Goal: Communication & Community: Answer question/provide support

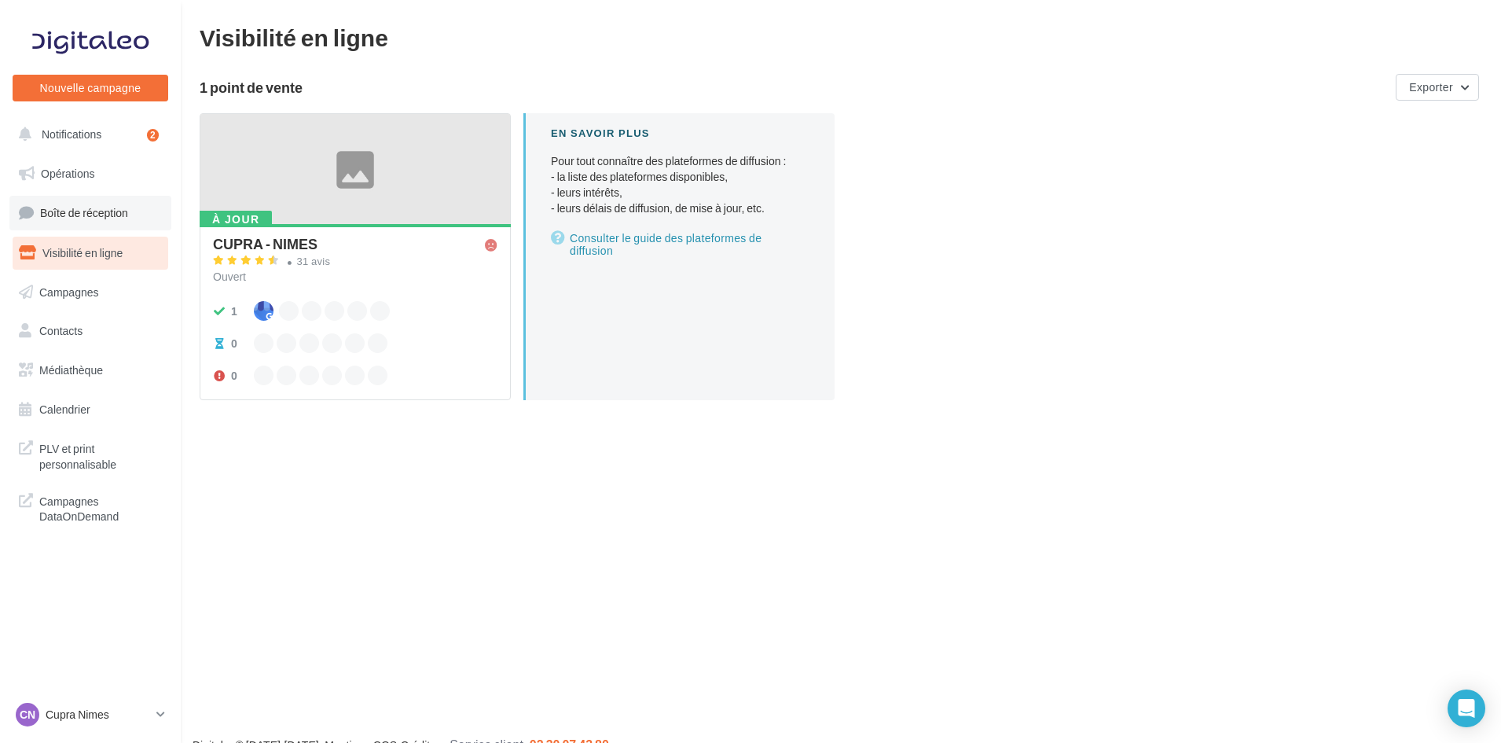
click at [95, 206] on span "Boîte de réception" at bounding box center [84, 212] width 88 height 13
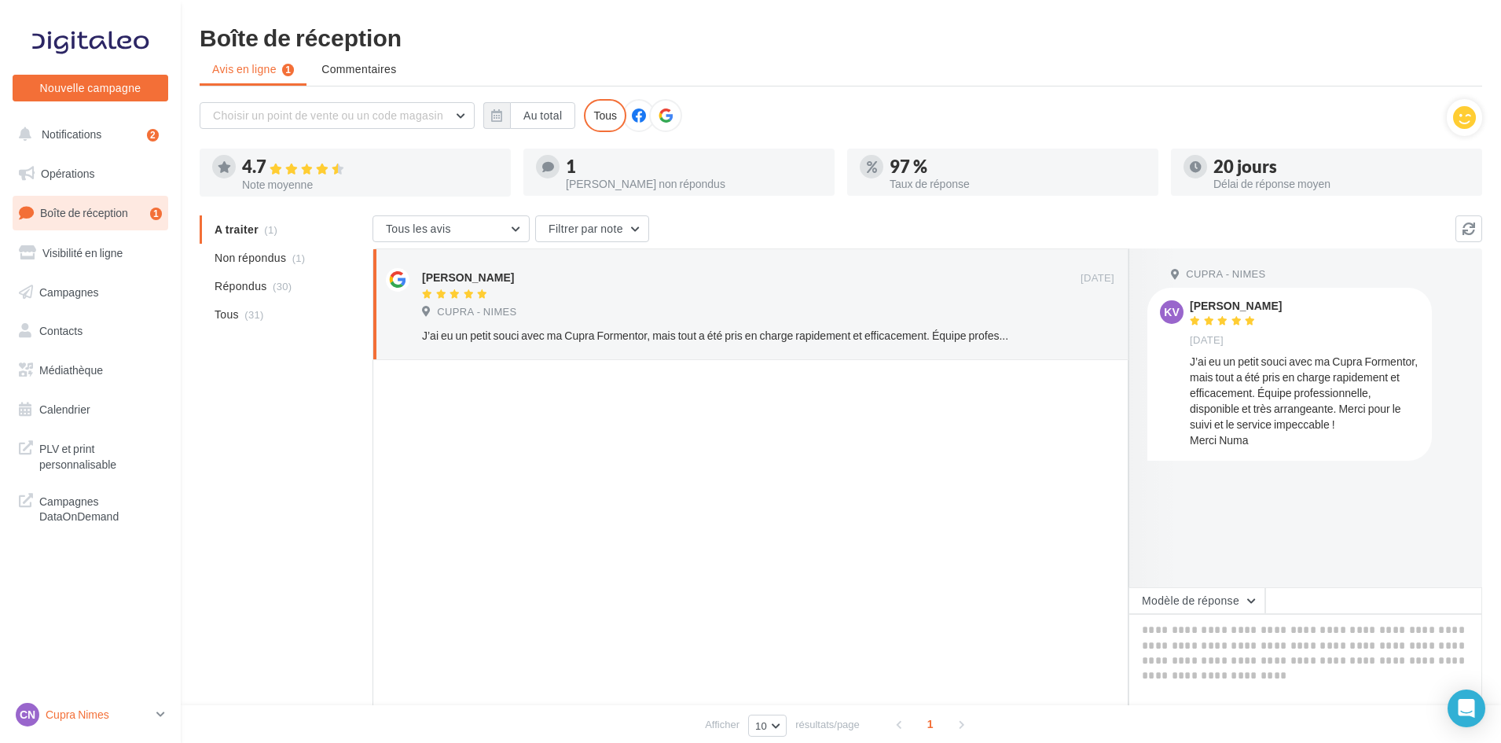
click at [45, 713] on div "CN Cupra Nimes cupra_nimes" at bounding box center [83, 714] width 134 height 24
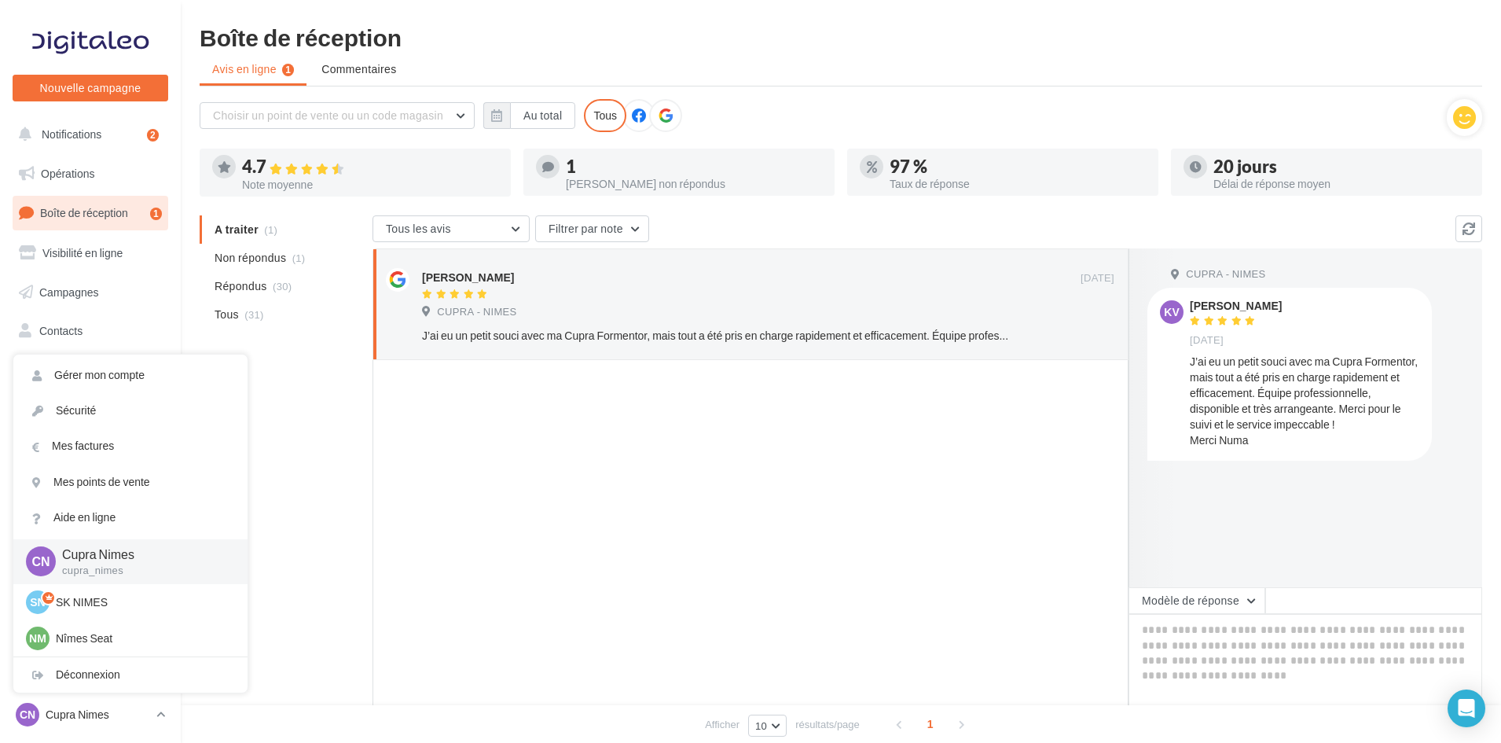
click at [418, 660] on div at bounding box center [750, 556] width 756 height 393
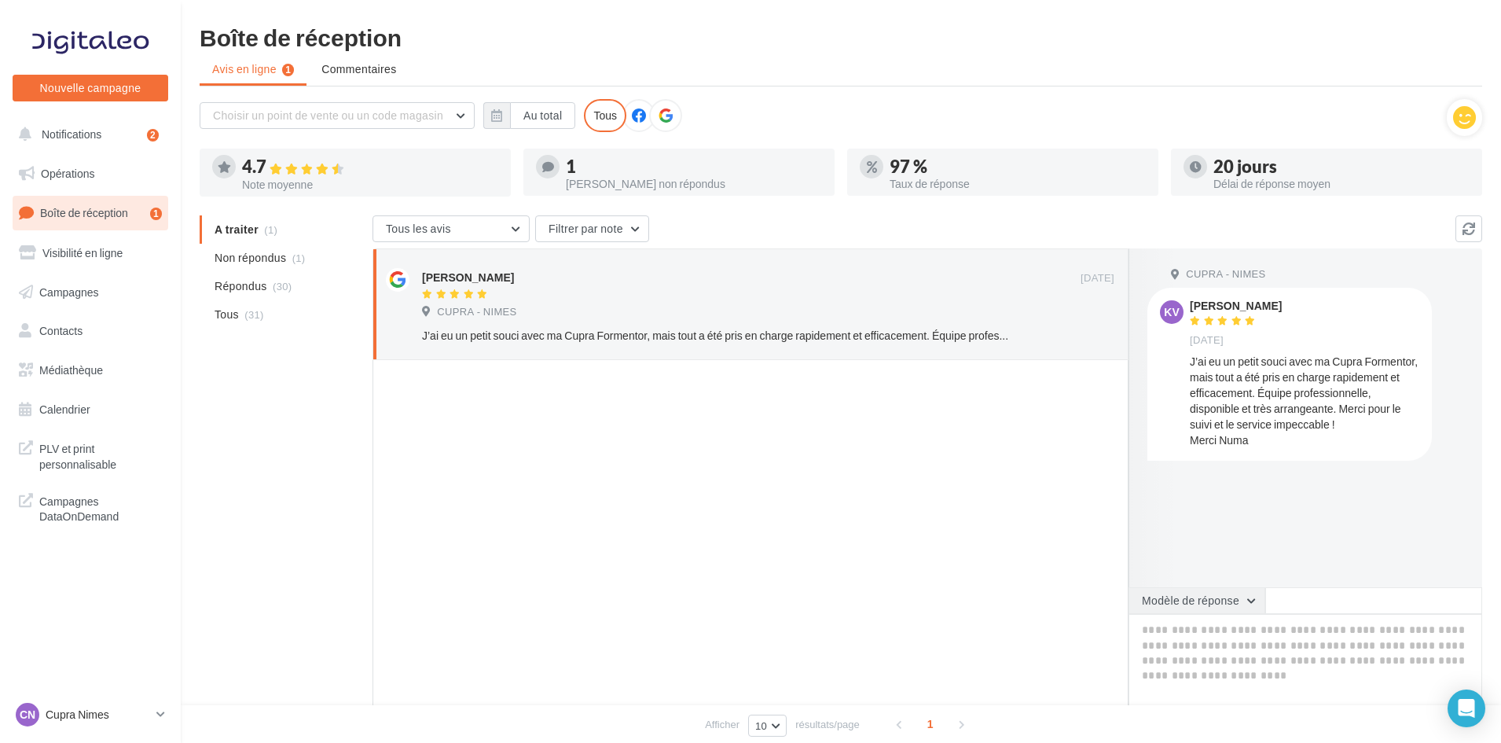
click at [1176, 607] on button "Modèle de réponse" at bounding box center [1196, 600] width 137 height 27
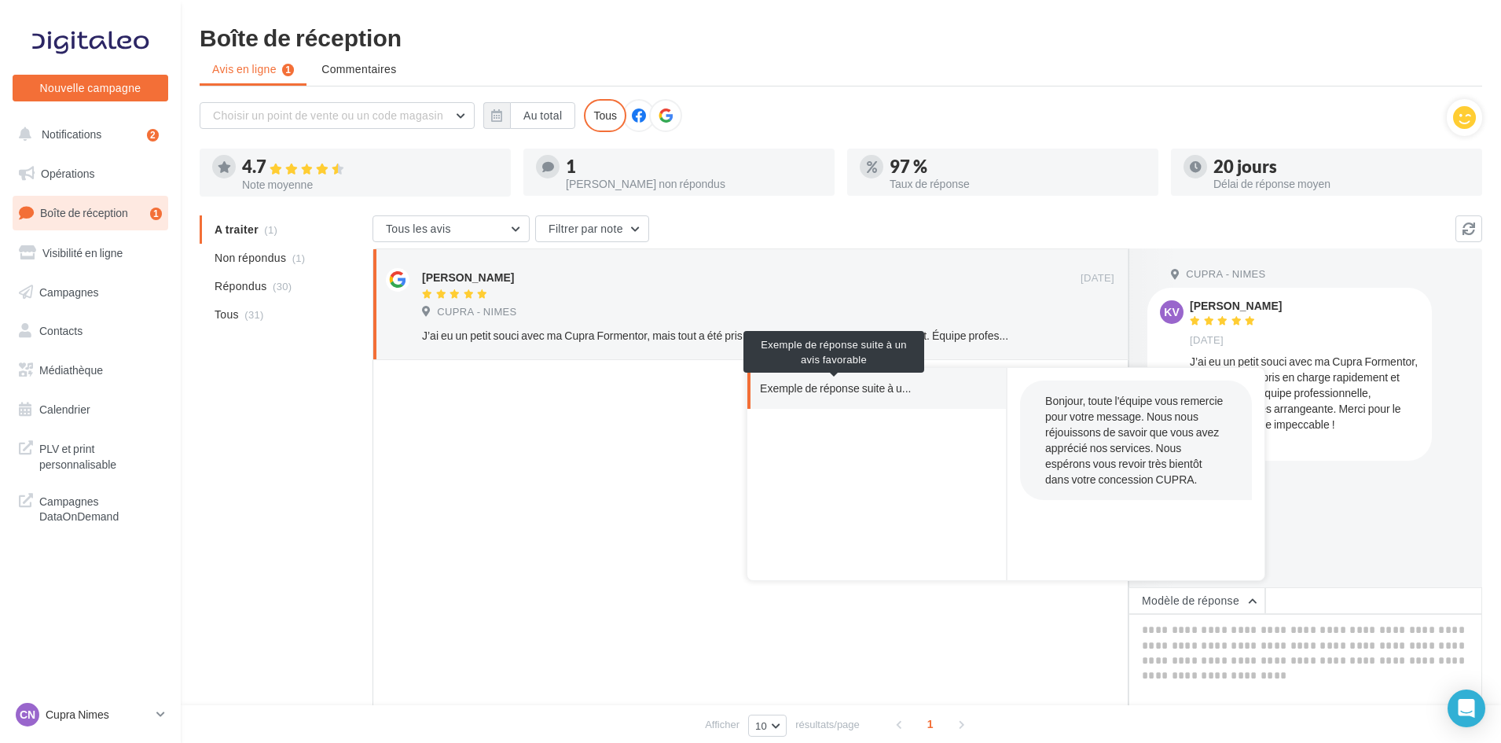
click at [832, 389] on span "Exemple de réponse suite à u..." at bounding box center [835, 388] width 151 height 16
type textarea "**********"
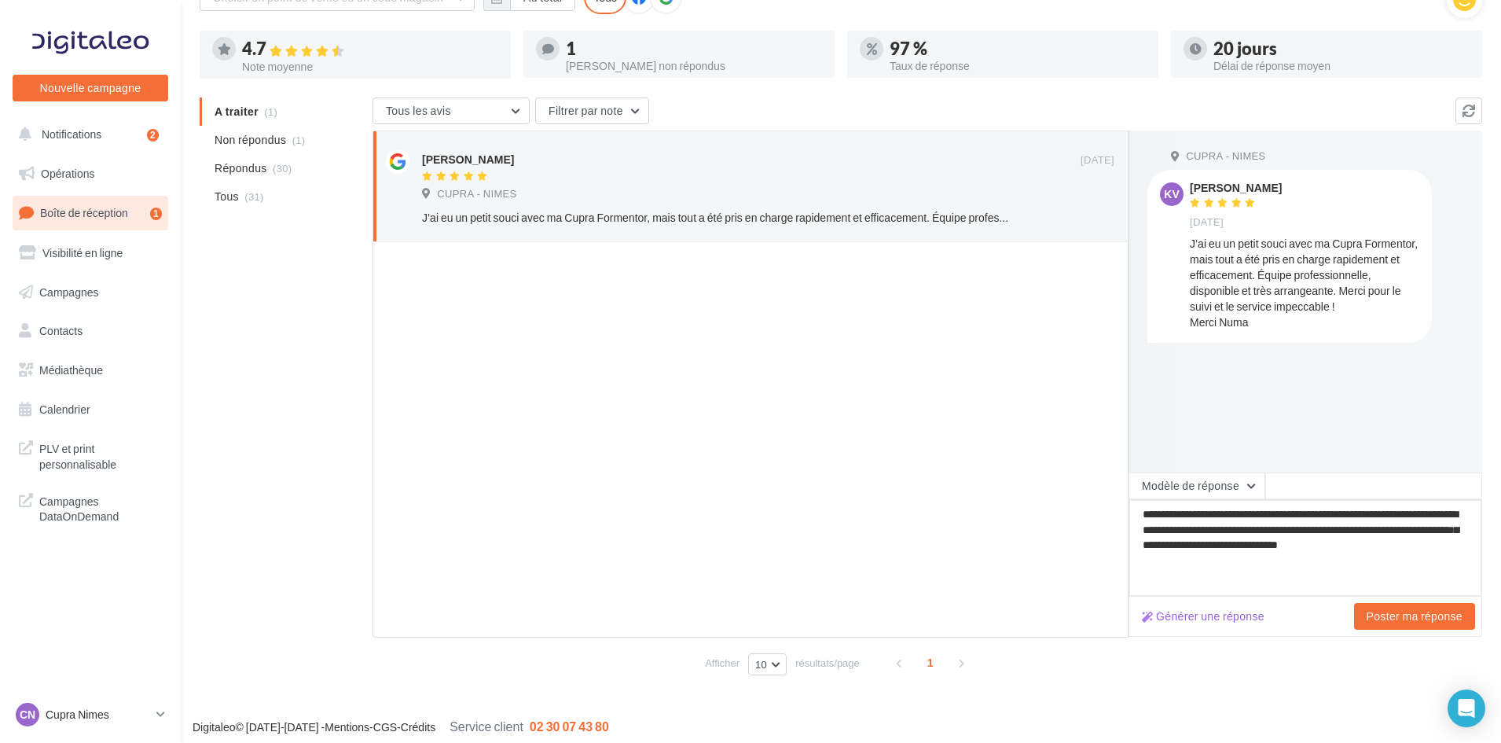
scroll to position [121, 0]
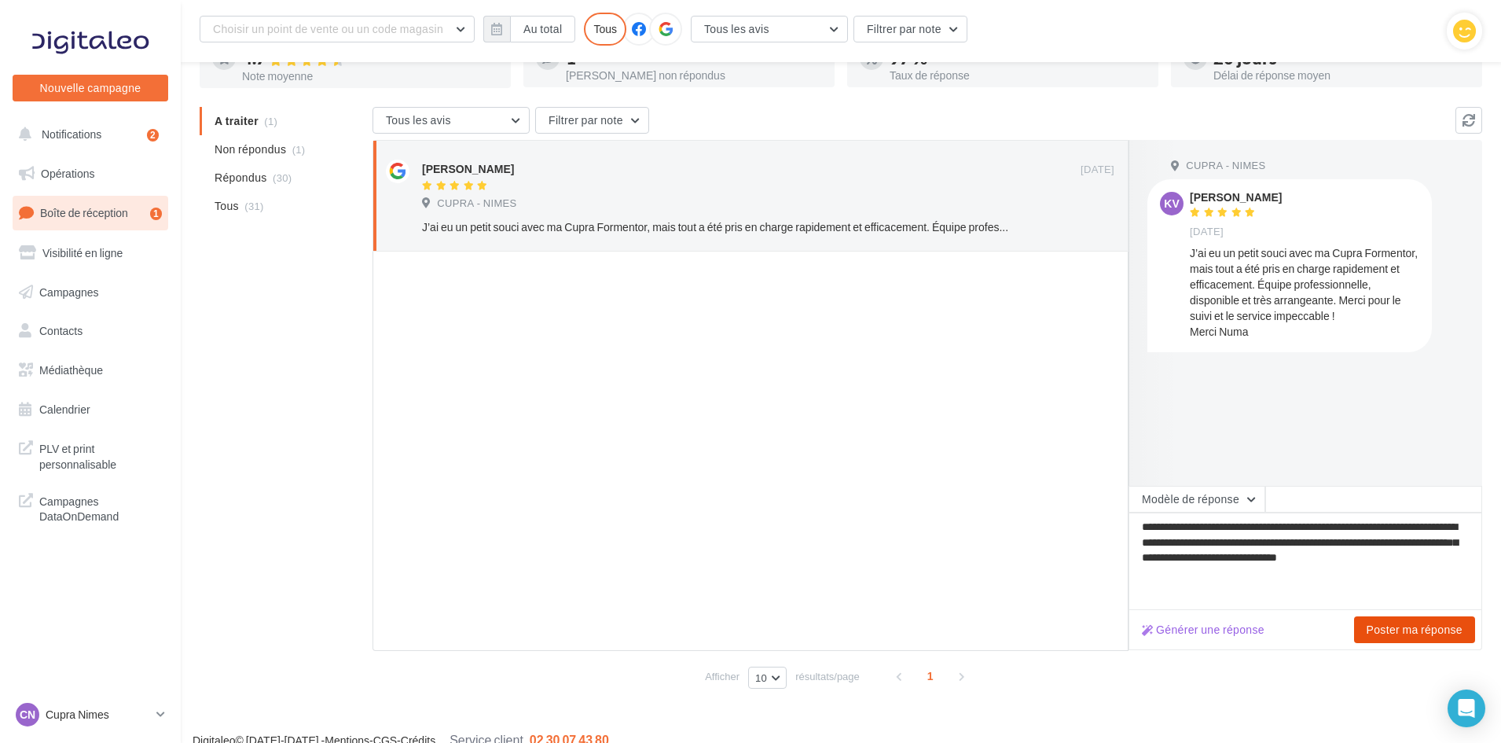
click at [1420, 639] on button "Poster ma réponse" at bounding box center [1414, 629] width 121 height 27
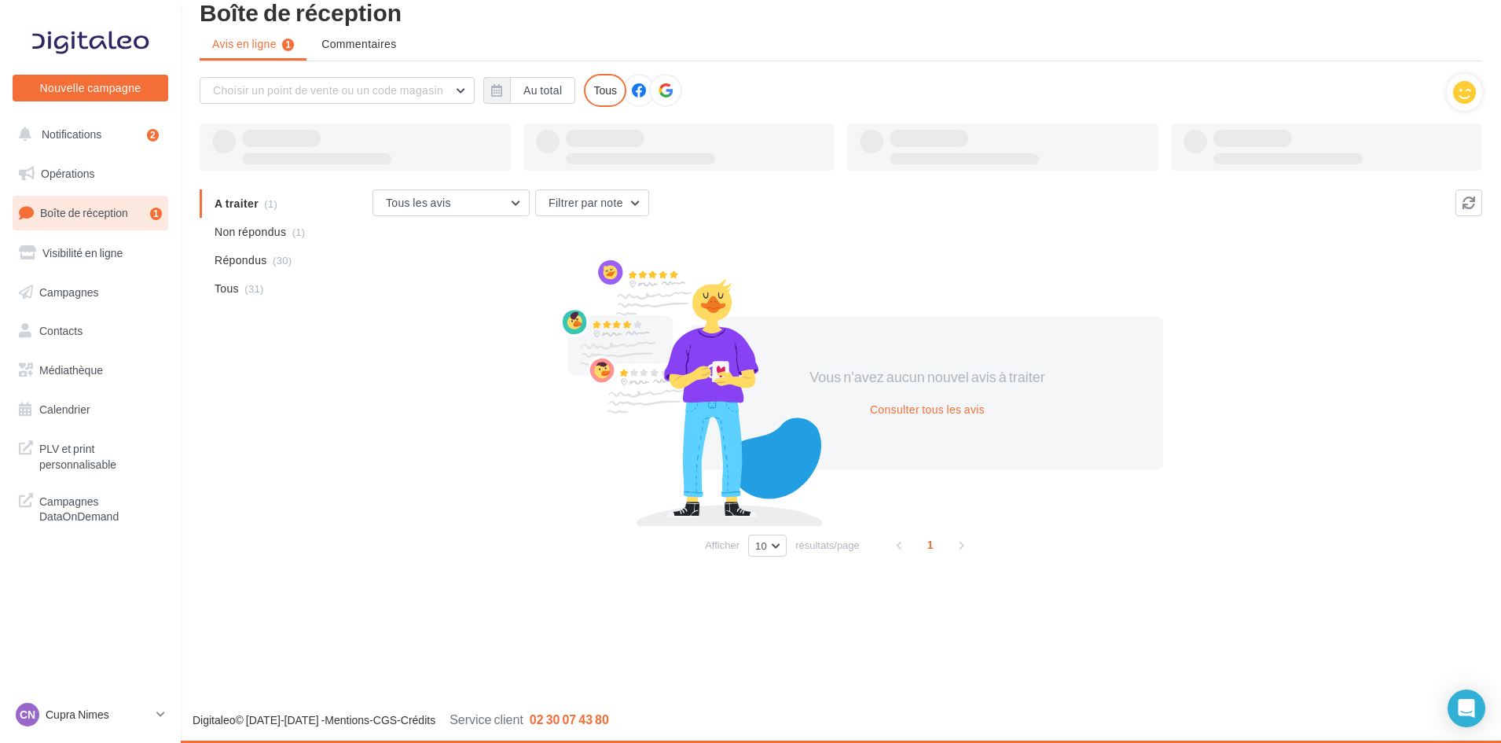
scroll to position [25, 0]
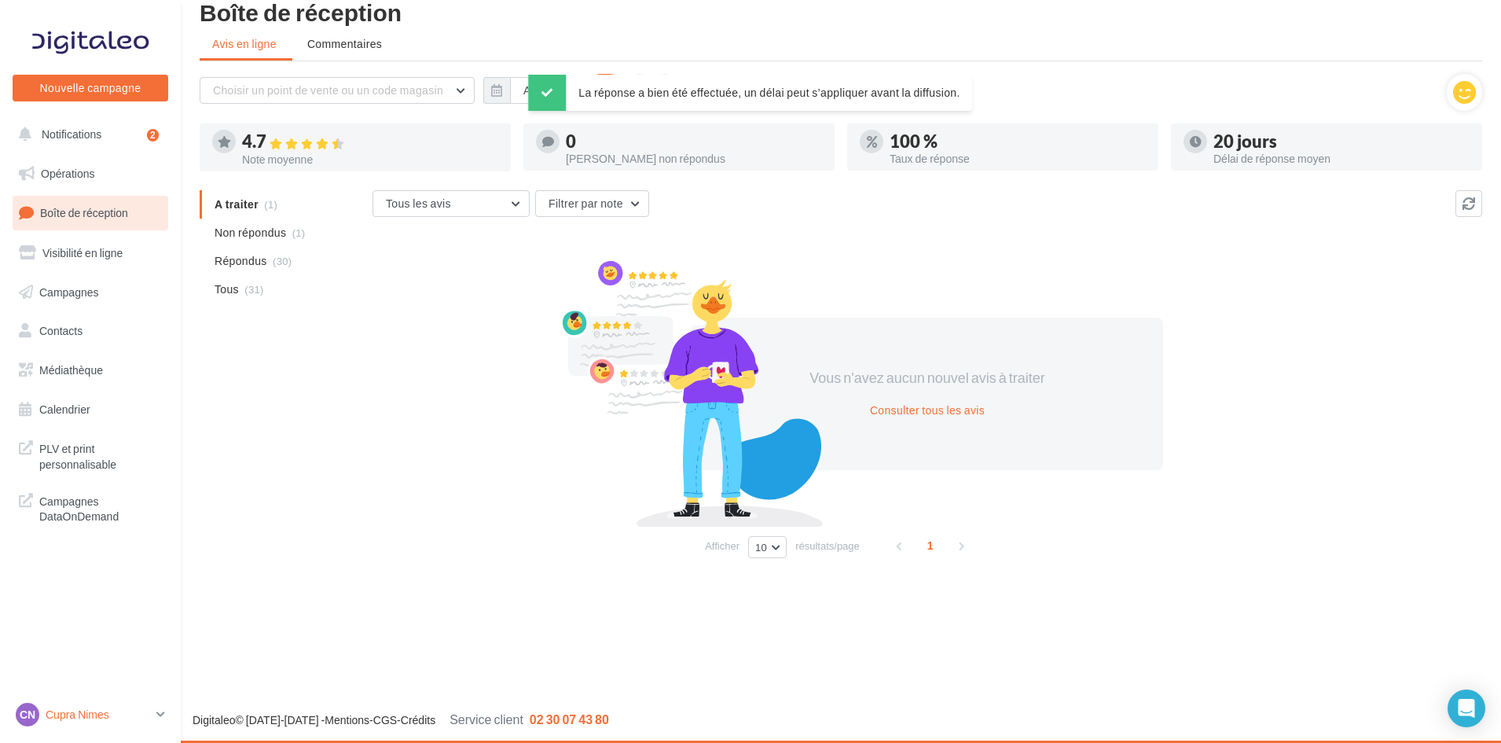
click at [66, 714] on p "Cupra Nimes" at bounding box center [98, 714] width 105 height 16
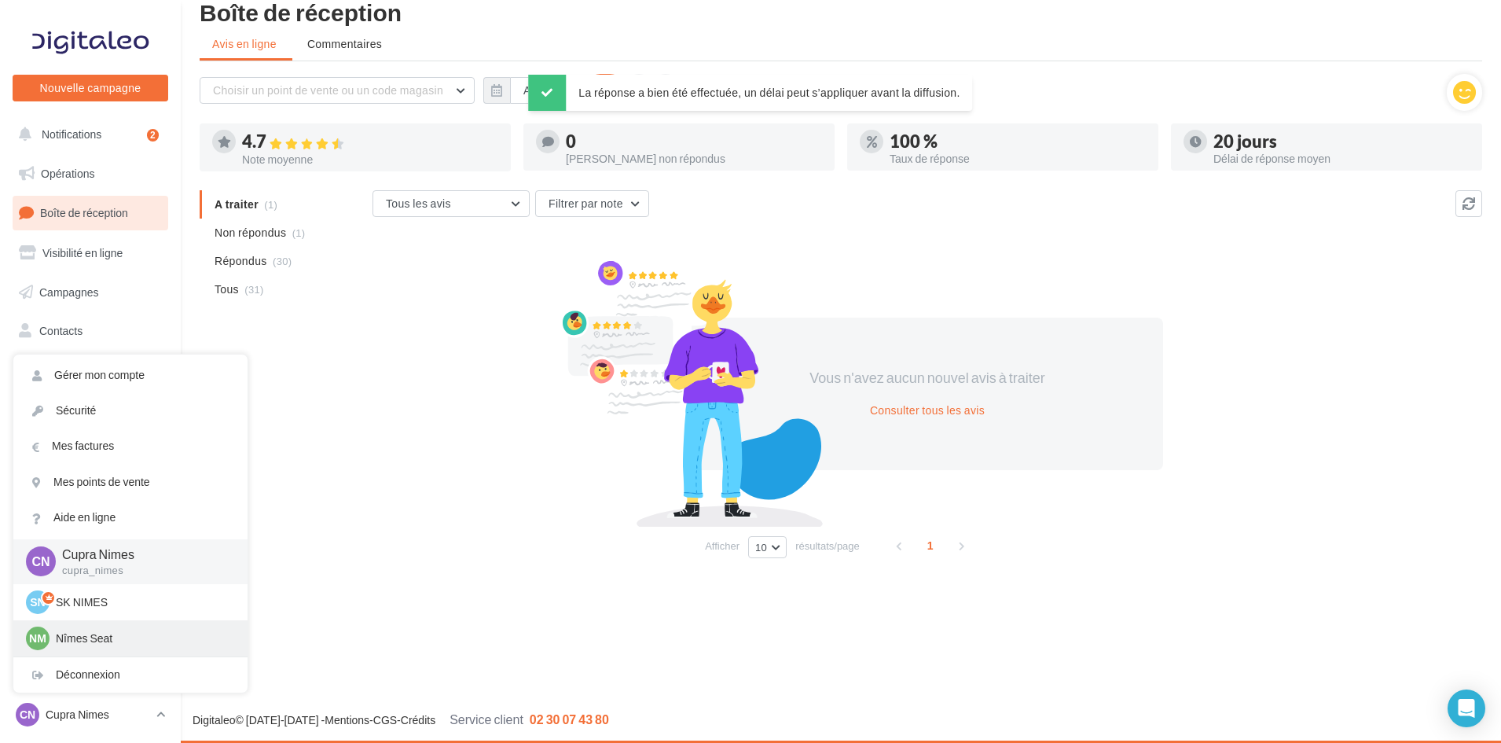
click at [77, 629] on div "Nm Nîmes Seat SEAT-NIMES" at bounding box center [130, 638] width 209 height 24
